Goal: Use online tool/utility

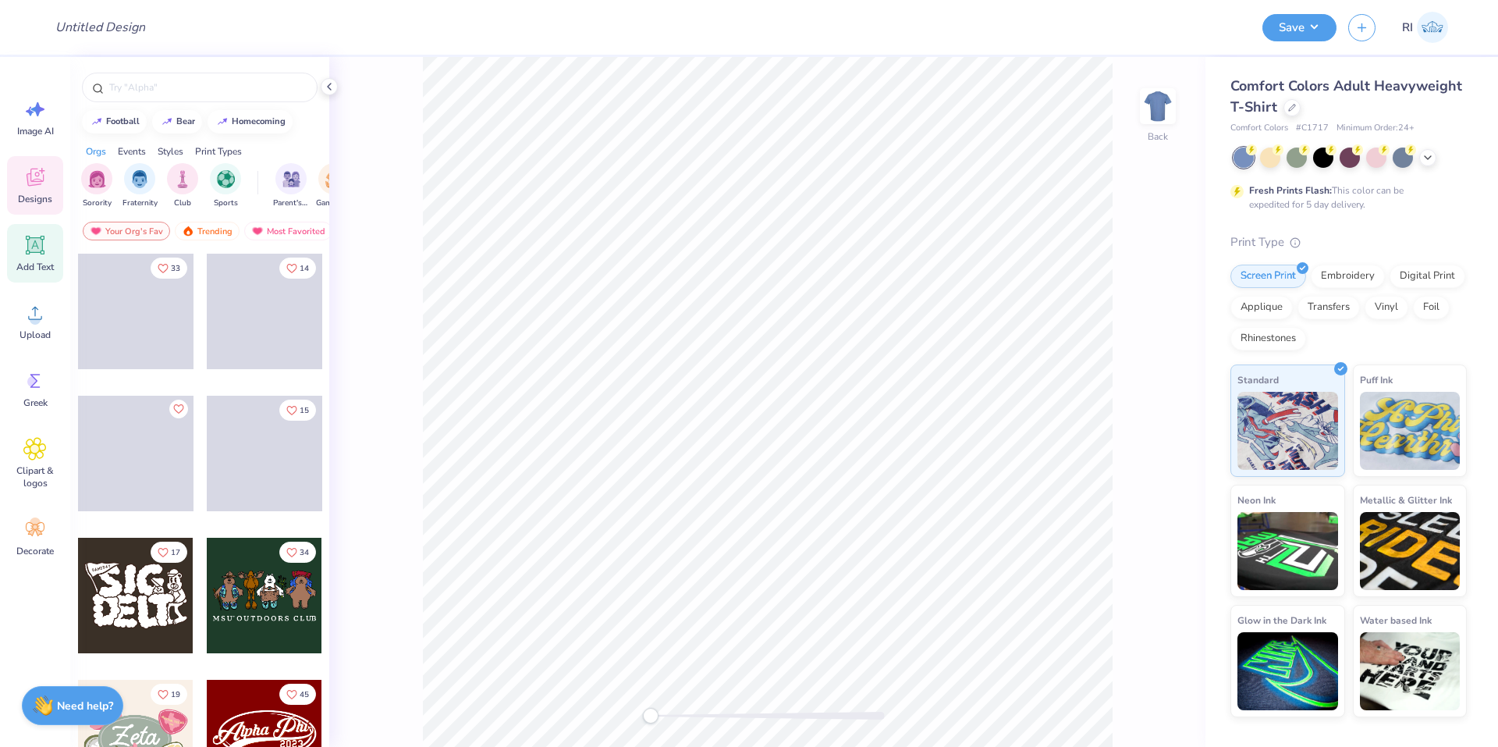
click at [41, 242] on icon at bounding box center [35, 245] width 15 height 15
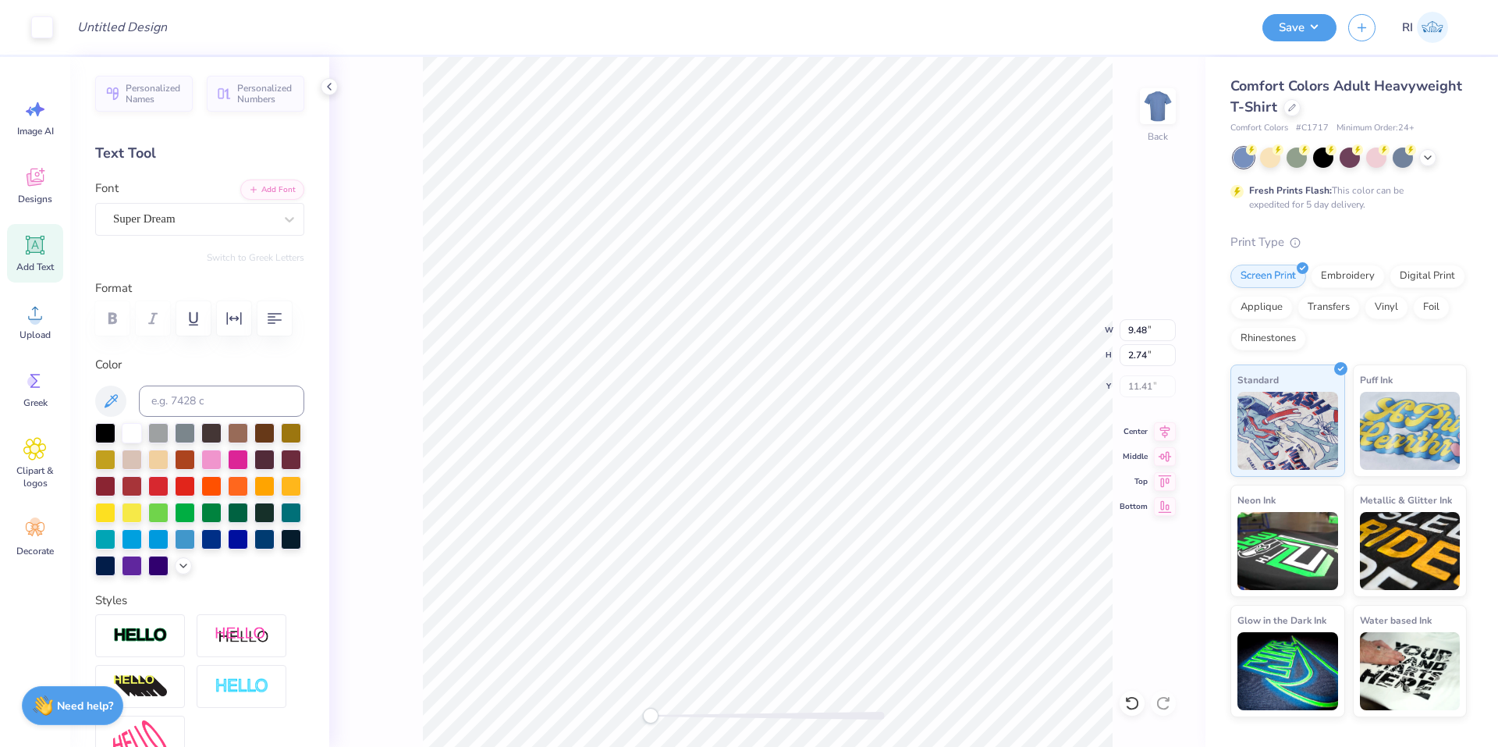
scroll to position [13, 2]
click at [1151, 334] on input "9.48" at bounding box center [1148, 330] width 56 height 22
click at [1136, 329] on input "14.11" at bounding box center [1148, 330] width 56 height 22
type input "10"
click at [1134, 328] on input "7.09" at bounding box center [1148, 330] width 56 height 22
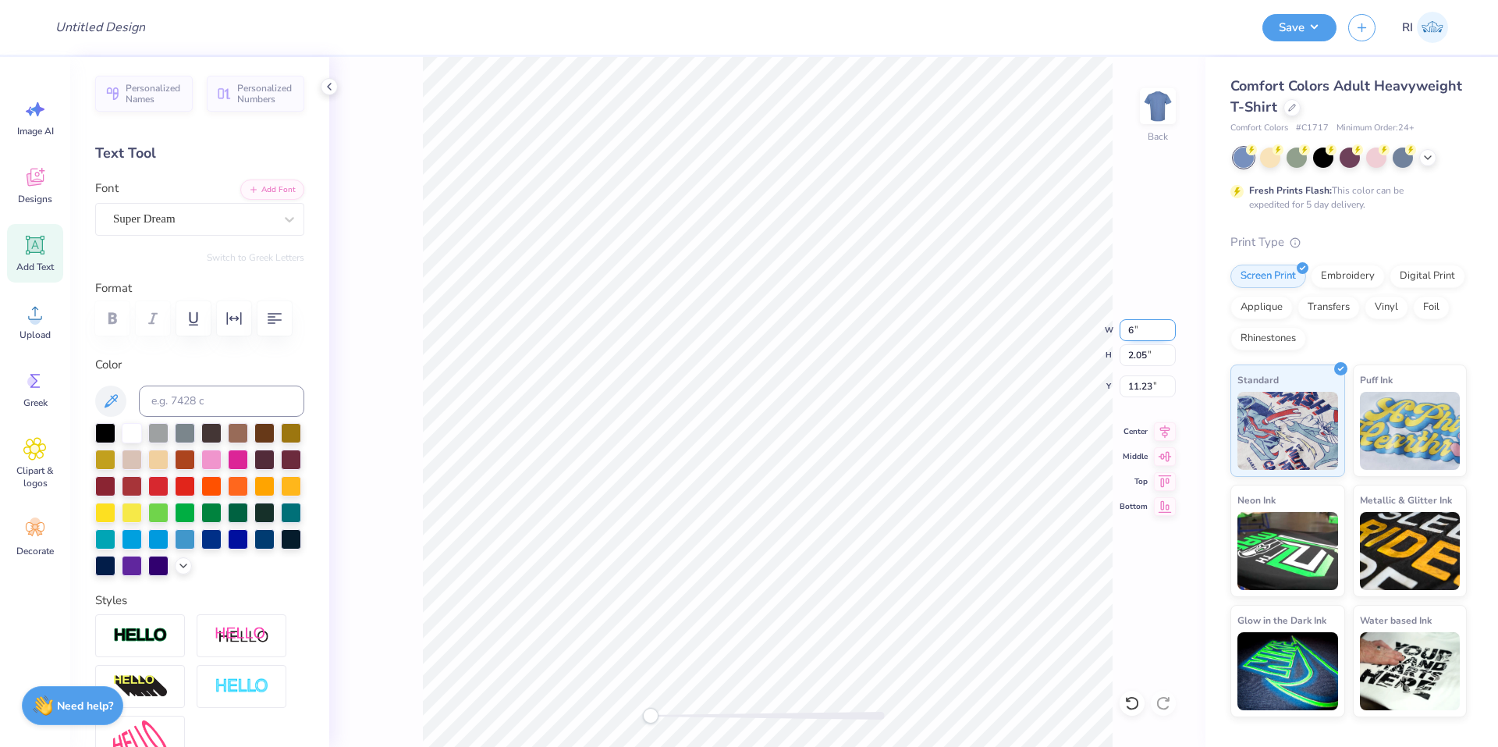
type input "6"
type input "6.00"
type input "1.74"
type input "11.38"
